Goal: Register for event/course

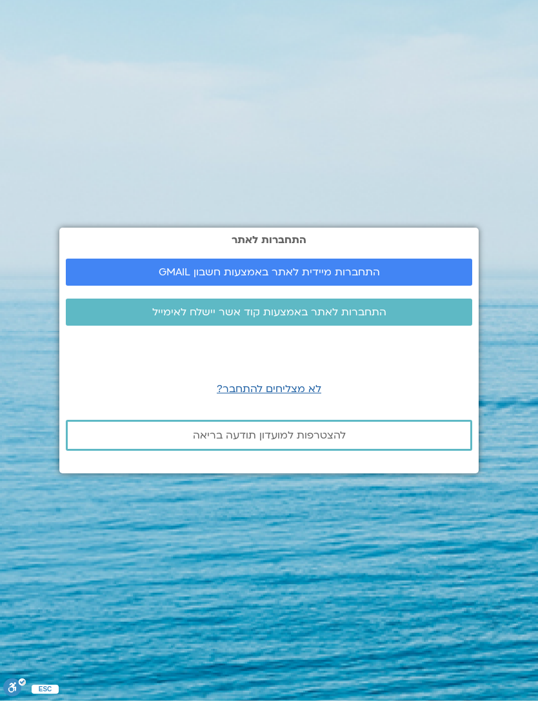
click at [358, 278] on span "התחברות מיידית לאתר באמצעות חשבון GMAIL" at bounding box center [269, 272] width 221 height 12
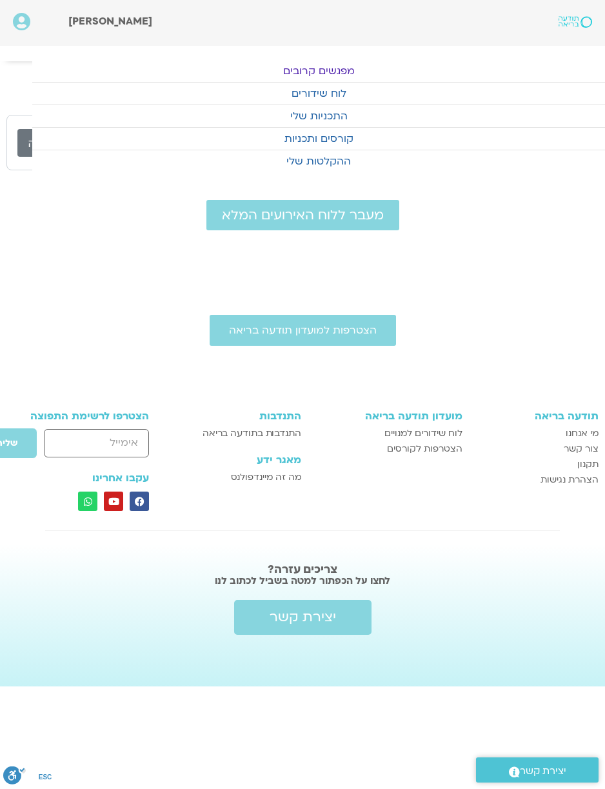
click at [349, 71] on link "מפגשים קרובים" at bounding box center [318, 71] width 573 height 22
click at [335, 118] on link "התכניות שלי" at bounding box center [318, 116] width 573 height 22
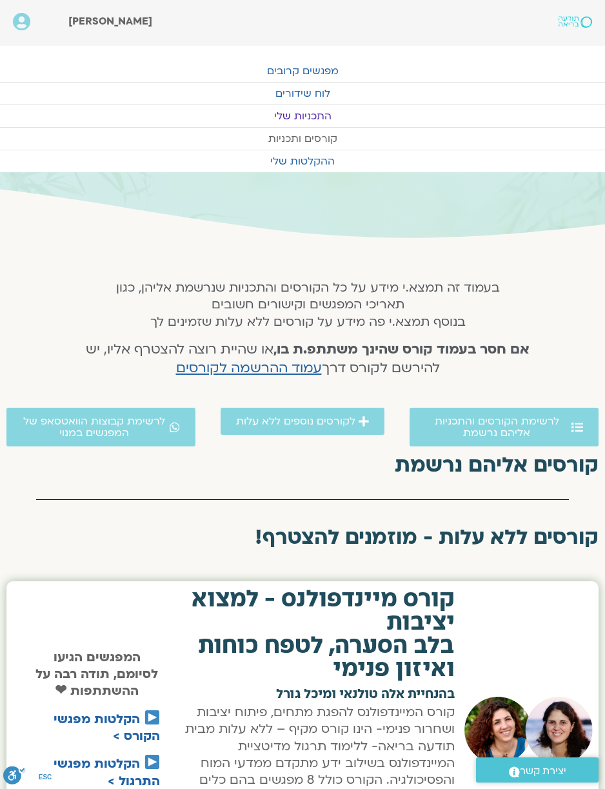
click at [331, 141] on link "קורסים ותכניות" at bounding box center [302, 139] width 605 height 22
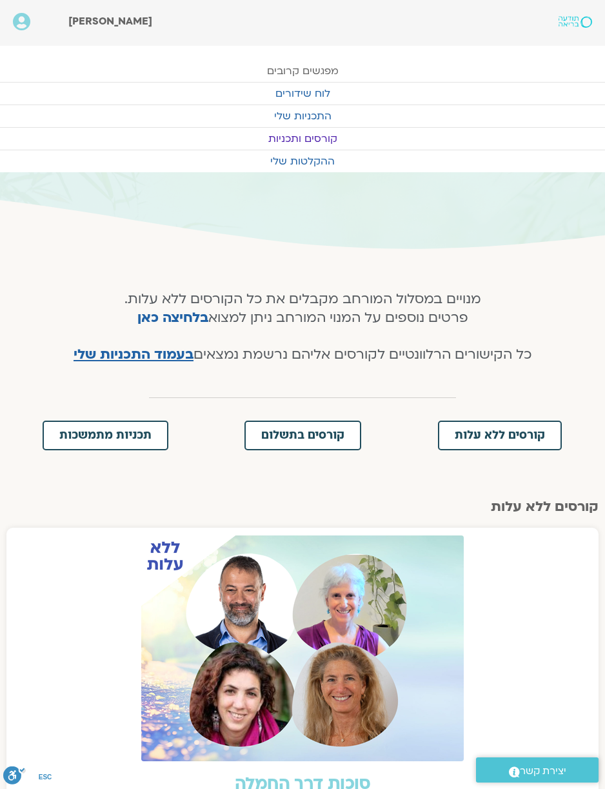
click at [329, 66] on link "מפגשים קרובים" at bounding box center [302, 71] width 605 height 22
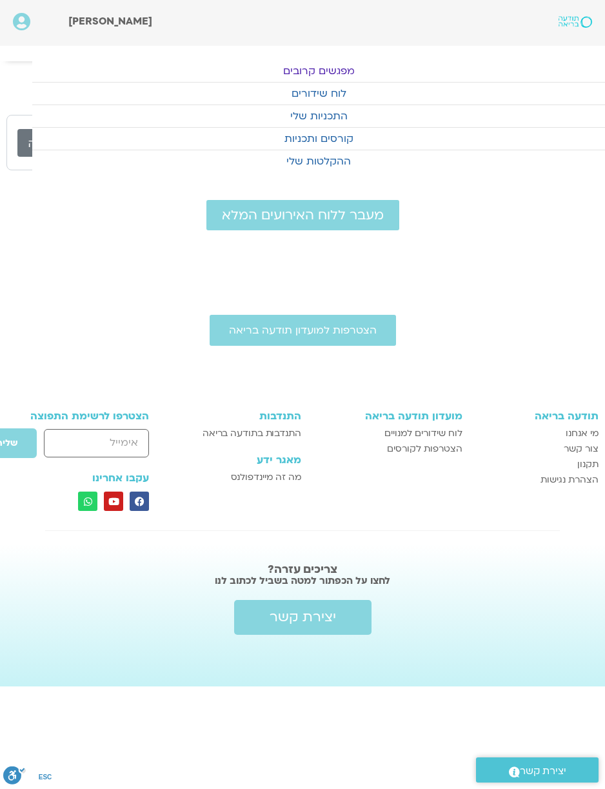
click at [358, 219] on span "מעבר ללוח האירועים המלא" at bounding box center [303, 215] width 162 height 15
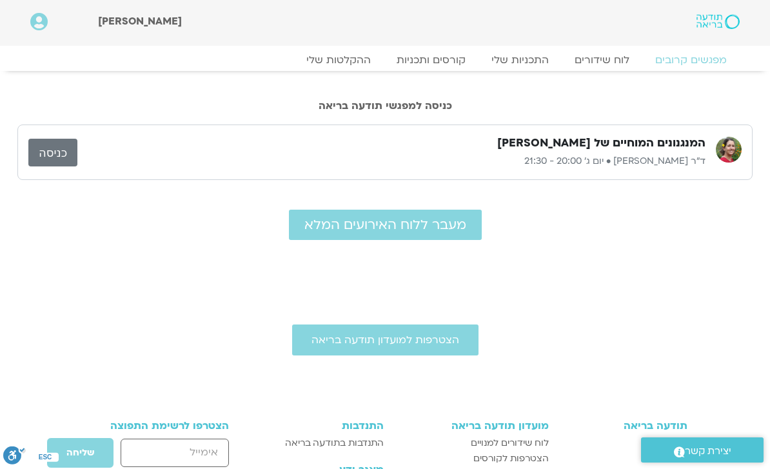
click at [671, 158] on p "ד"ר [PERSON_NAME] • יום ג׳ 20:00 - 21:30" at bounding box center [391, 161] width 628 height 15
click at [49, 152] on link "כניסה" at bounding box center [52, 153] width 49 height 28
